Goal: Task Accomplishment & Management: Manage account settings

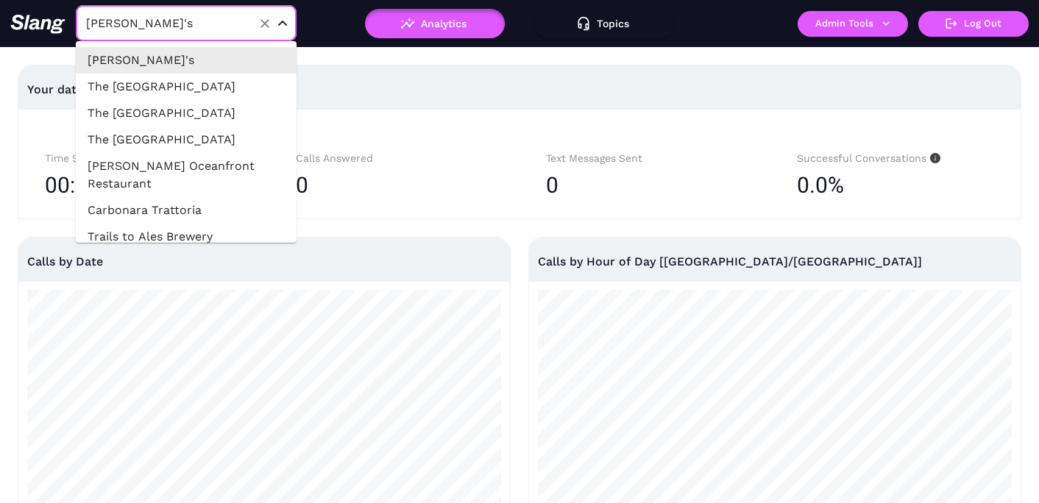
click at [205, 33] on input "[PERSON_NAME]'s" at bounding box center [163, 23] width 162 height 23
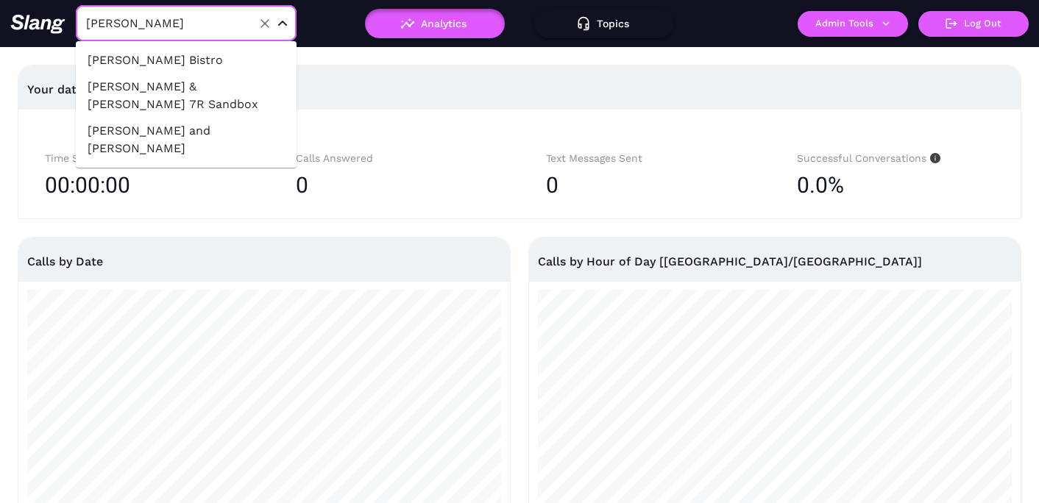
type input "[PERSON_NAME]"
click at [199, 88] on li "[PERSON_NAME] & [PERSON_NAME] 7R Sandbox" at bounding box center [186, 96] width 221 height 44
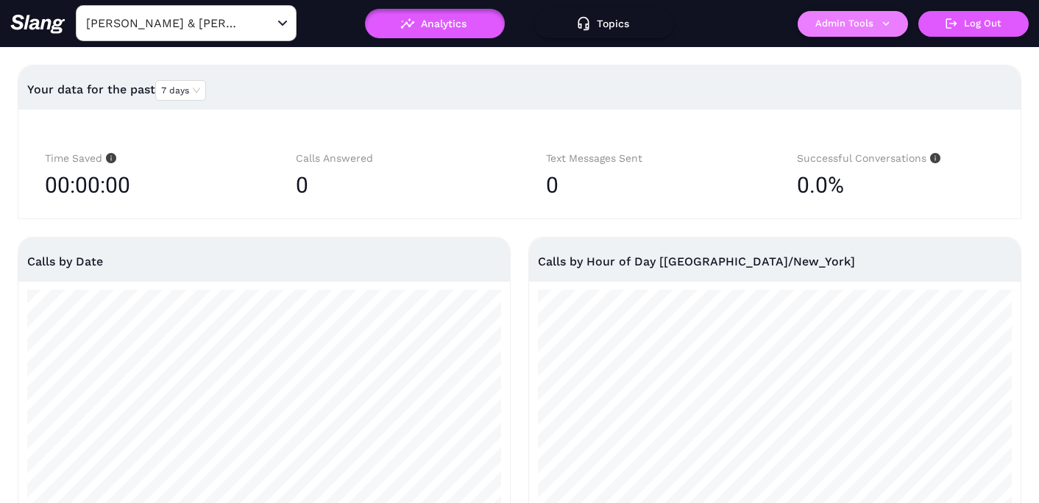
click at [872, 17] on button "Admin Tools" at bounding box center [853, 24] width 110 height 26
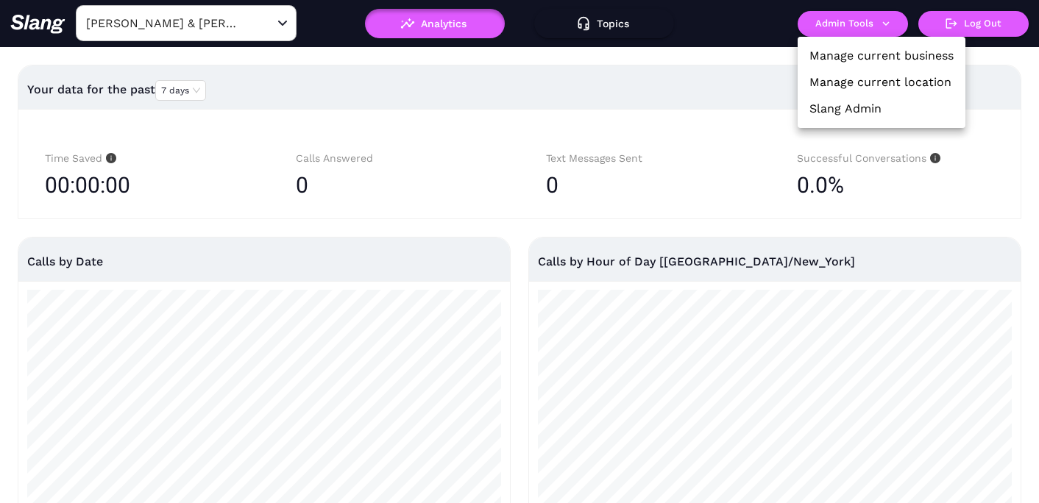
click at [827, 76] on link "Manage current location" at bounding box center [881, 83] width 142 height 18
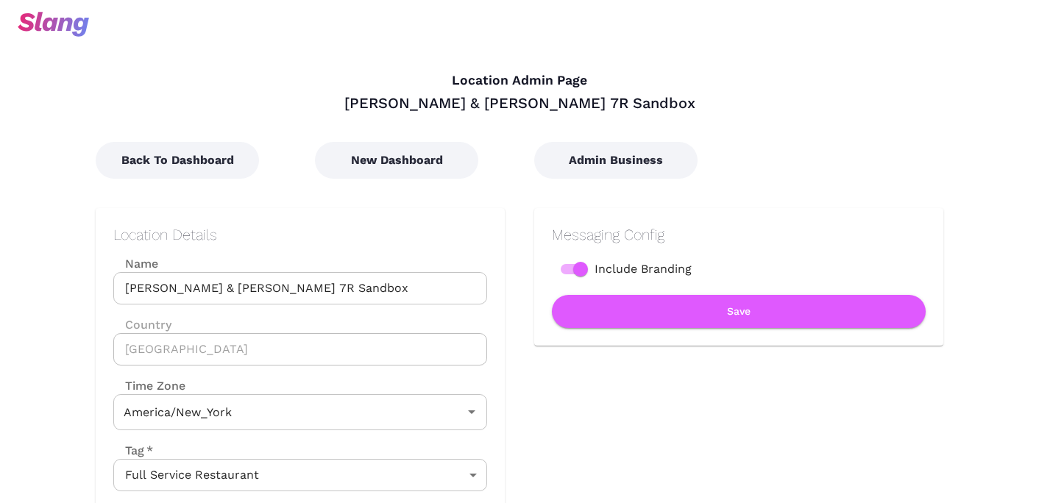
type input "Eastern Time"
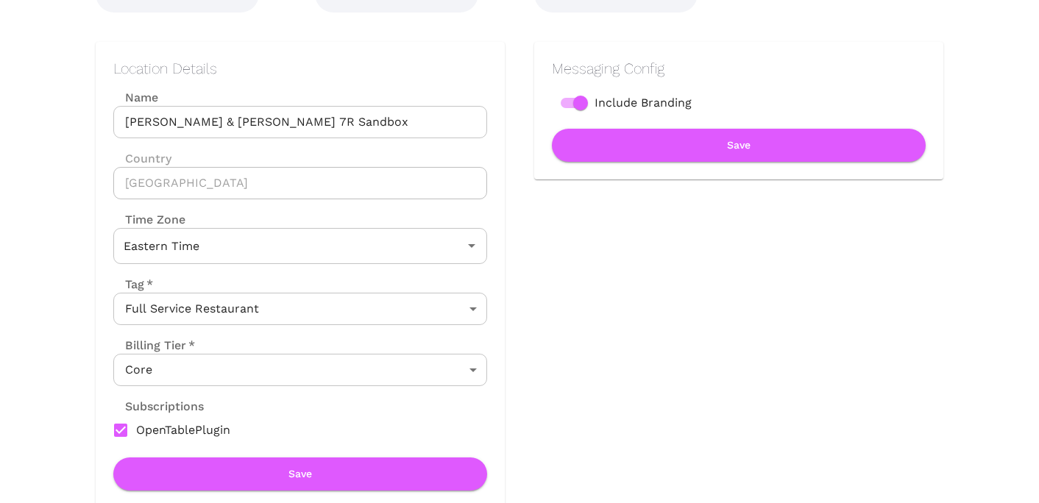
scroll to position [291, 0]
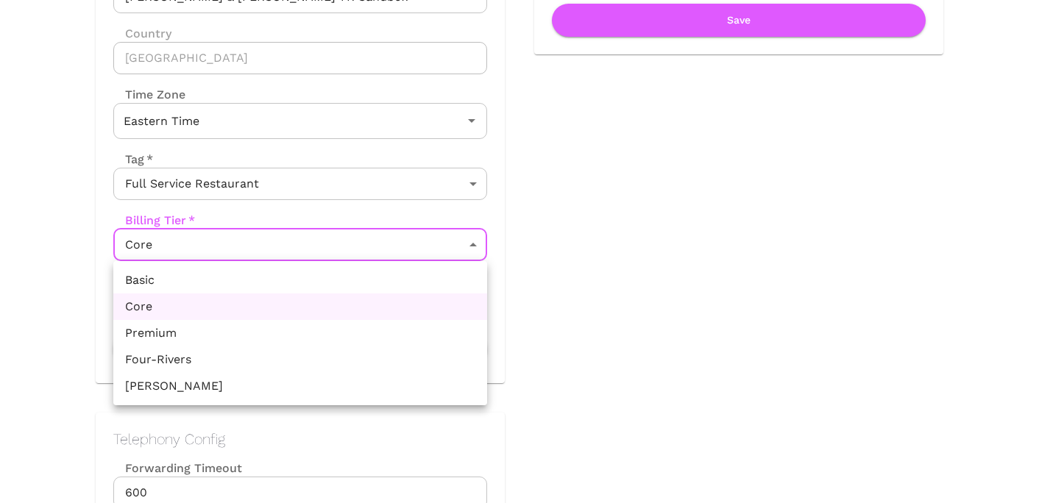
click at [272, 336] on li "Premium" at bounding box center [300, 333] width 374 height 26
type input "Premium"
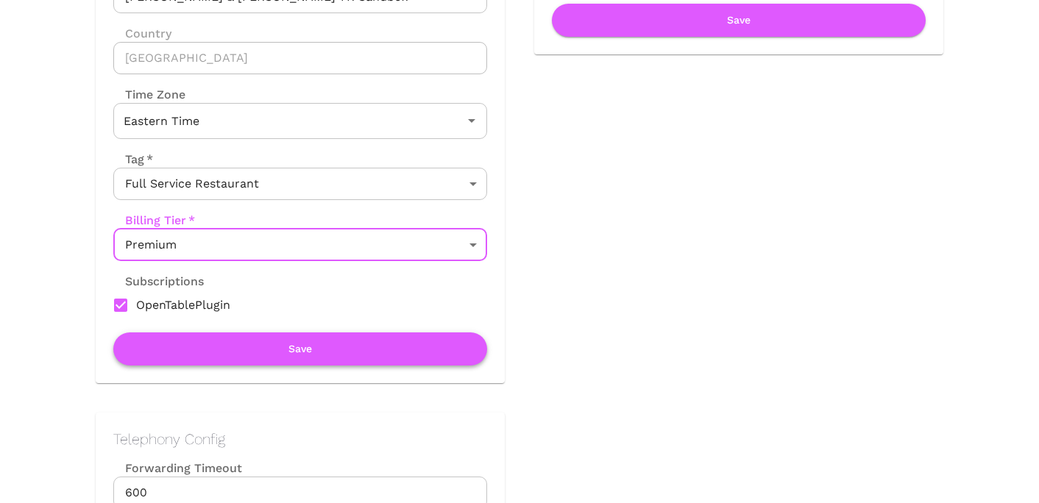
click at [311, 347] on button "Save" at bounding box center [300, 349] width 374 height 33
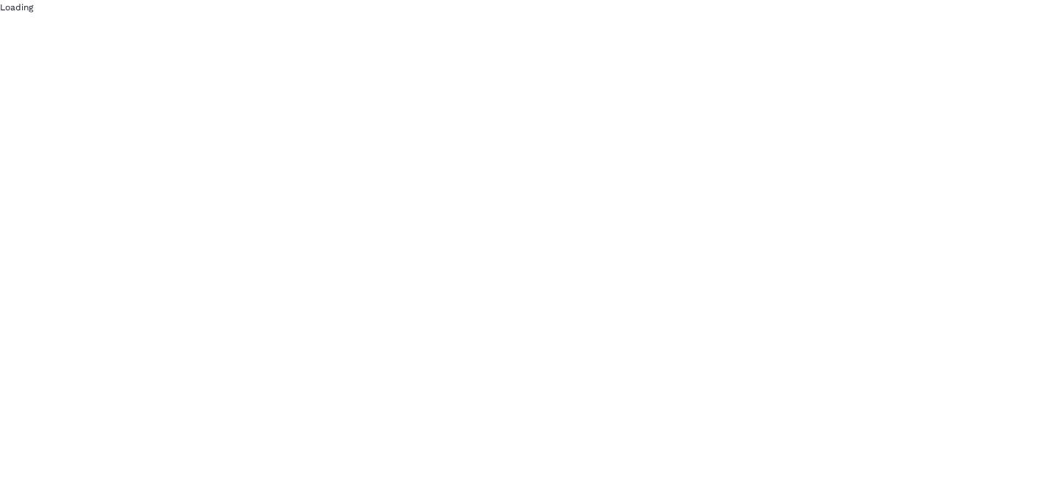
scroll to position [0, 0]
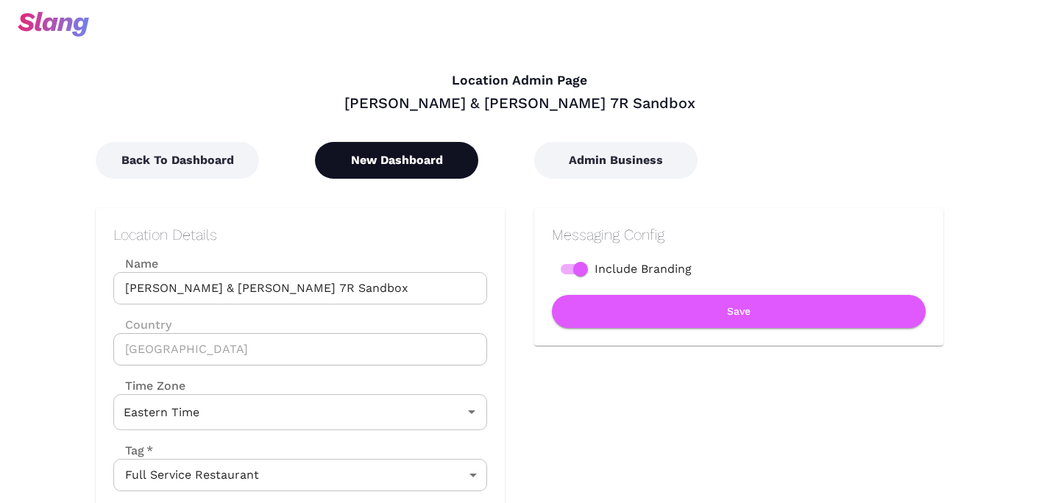
click at [415, 163] on button "New Dashboard" at bounding box center [396, 160] width 163 height 37
